Goal: Find specific page/section: Find specific page/section

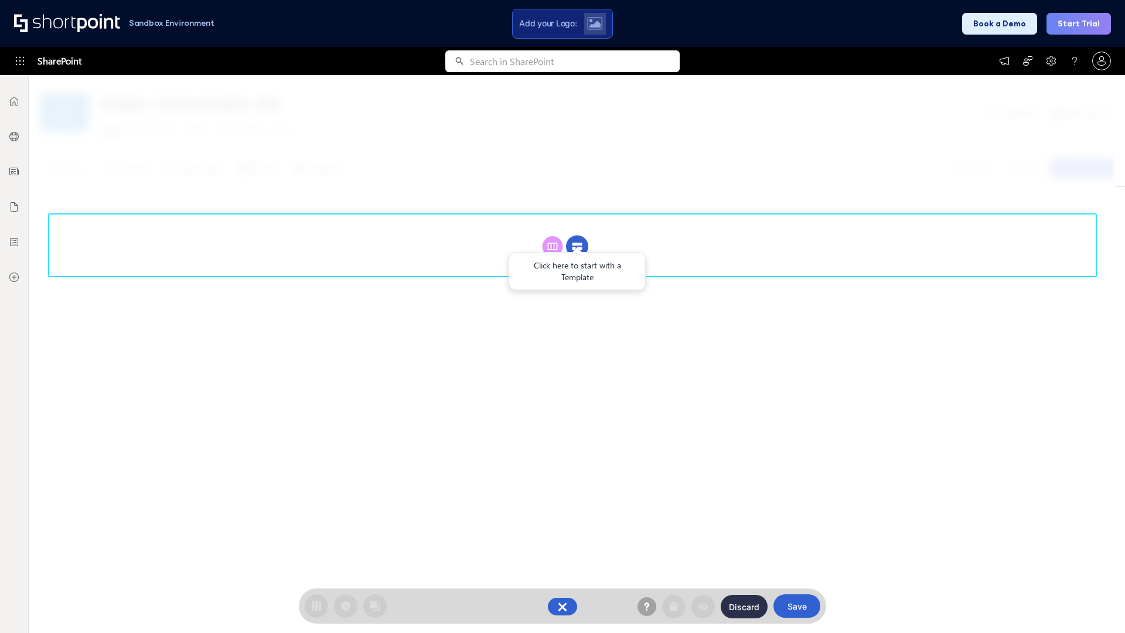
click at [577, 236] on circle at bounding box center [577, 247] width 22 height 22
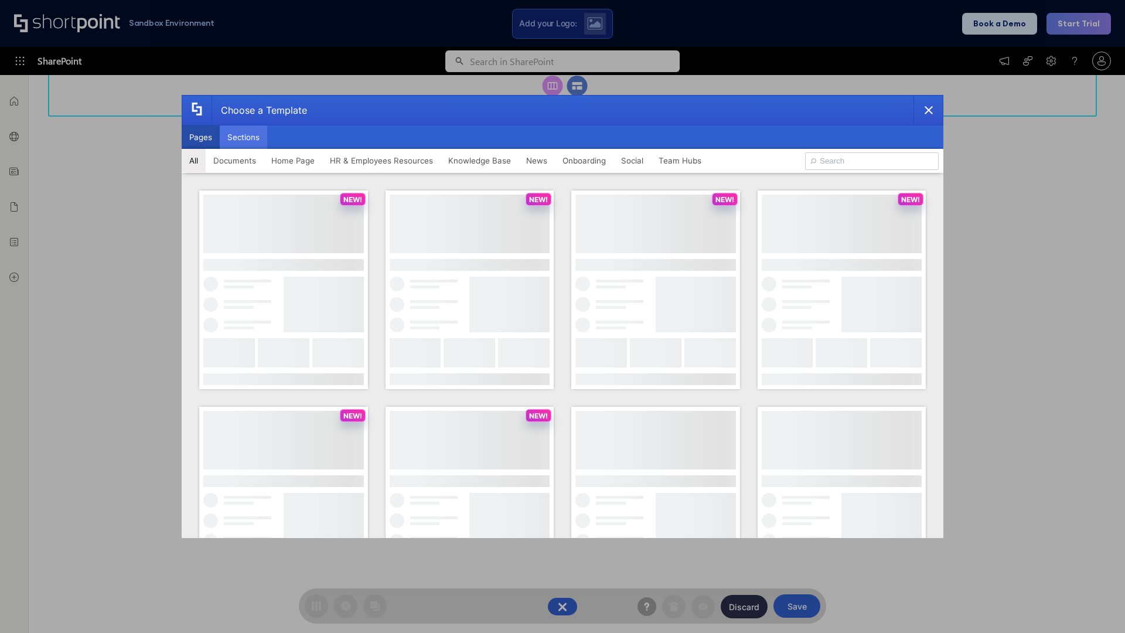
click at [243, 137] on button "Sections" at bounding box center [243, 136] width 47 height 23
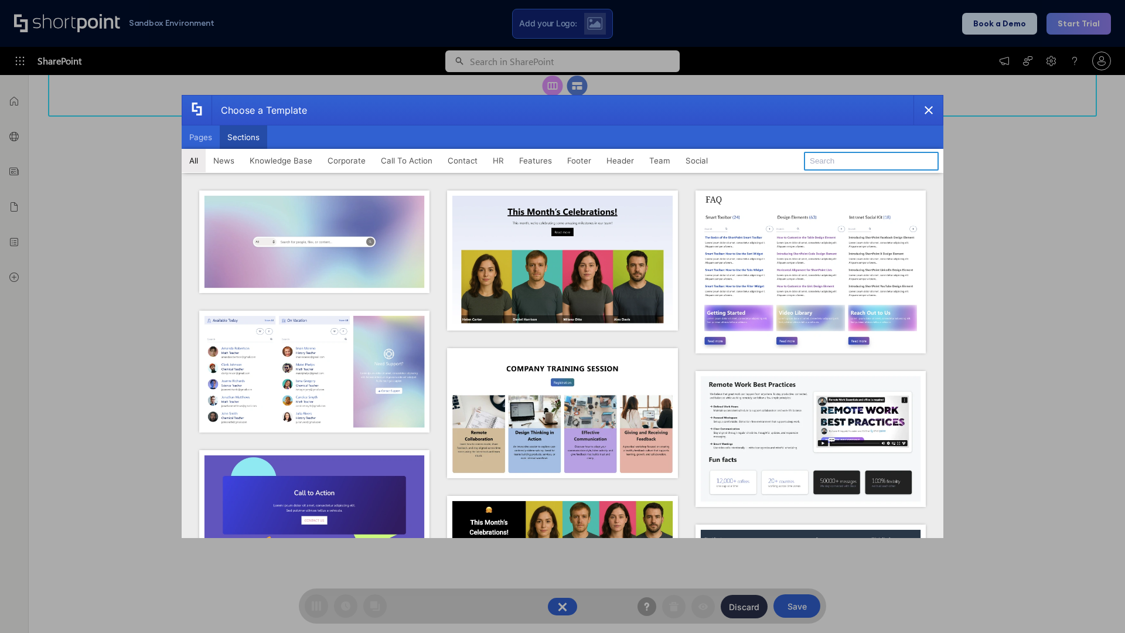
type input "Teams Basics"
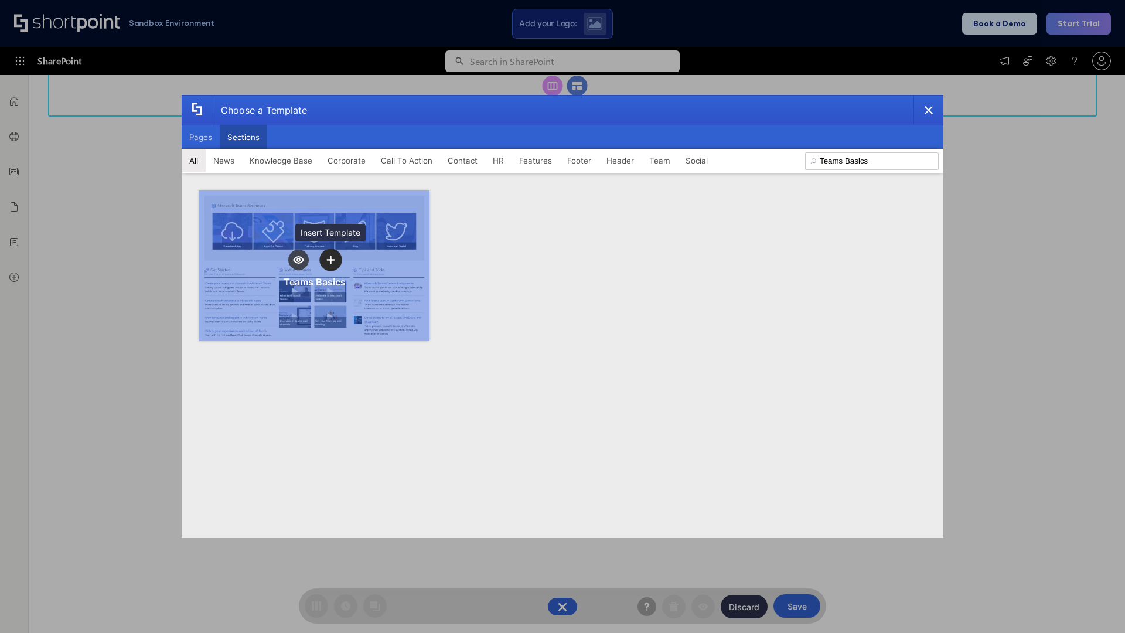
click at [331, 260] on icon "template selector" at bounding box center [330, 260] width 8 height 8
